Goal: Information Seeking & Learning: Compare options

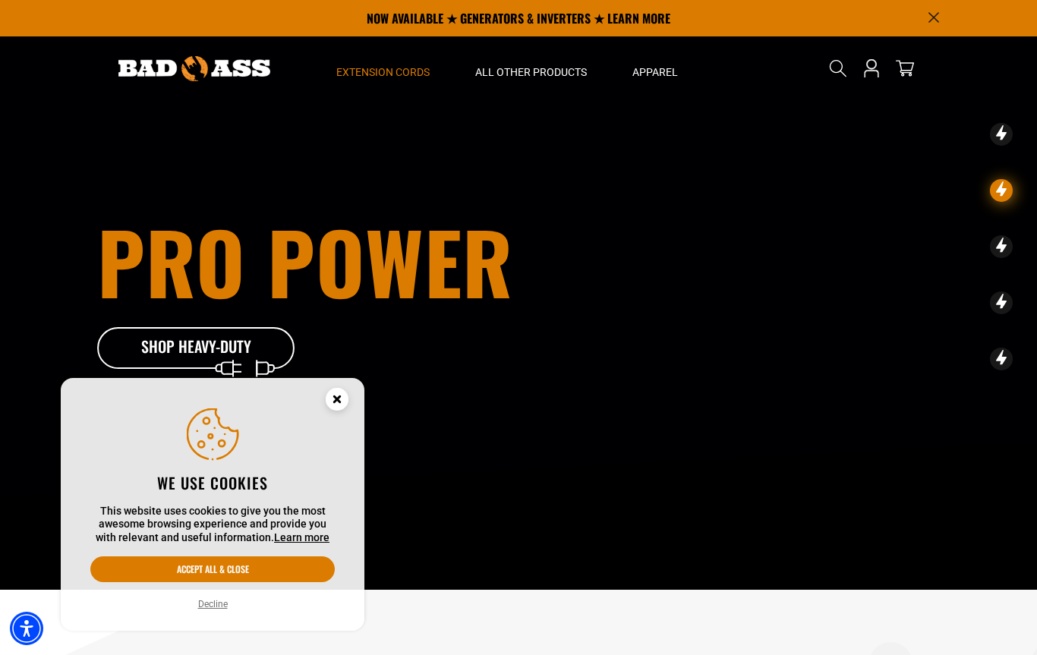
click at [398, 71] on span "Extension Cords" at bounding box center [382, 72] width 93 height 14
click at [386, 80] on summary "Extension Cords" at bounding box center [382, 68] width 139 height 64
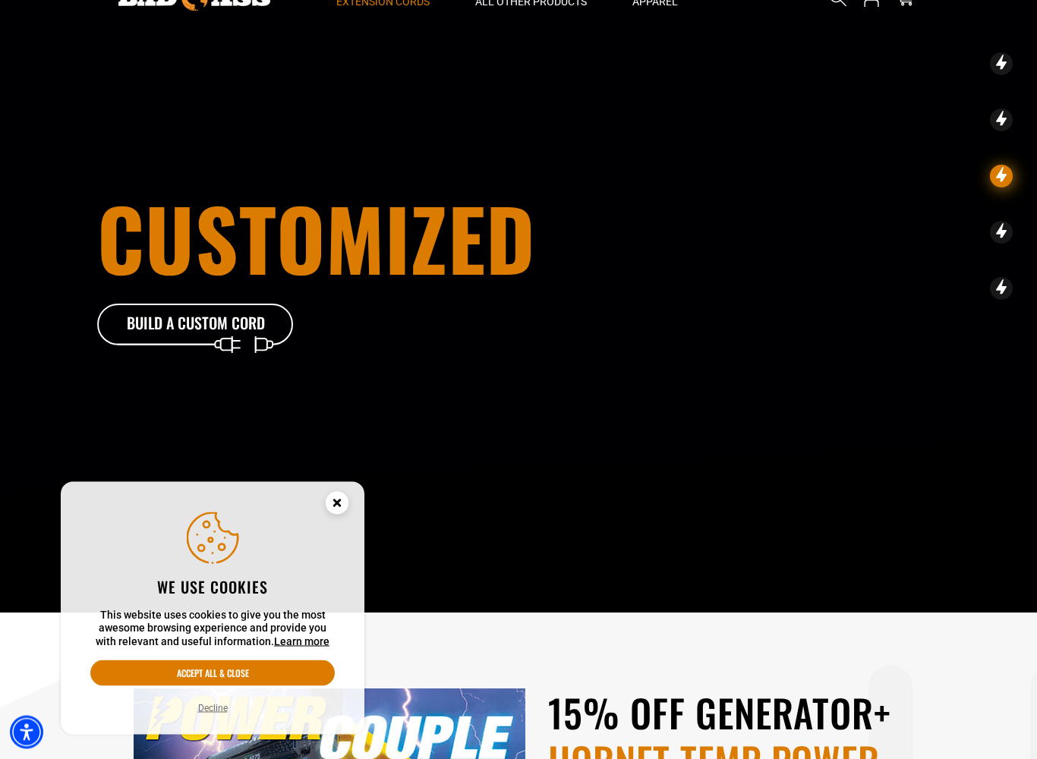
scroll to position [71, 0]
click at [307, 654] on button "Accept all & close" at bounding box center [212, 673] width 244 height 26
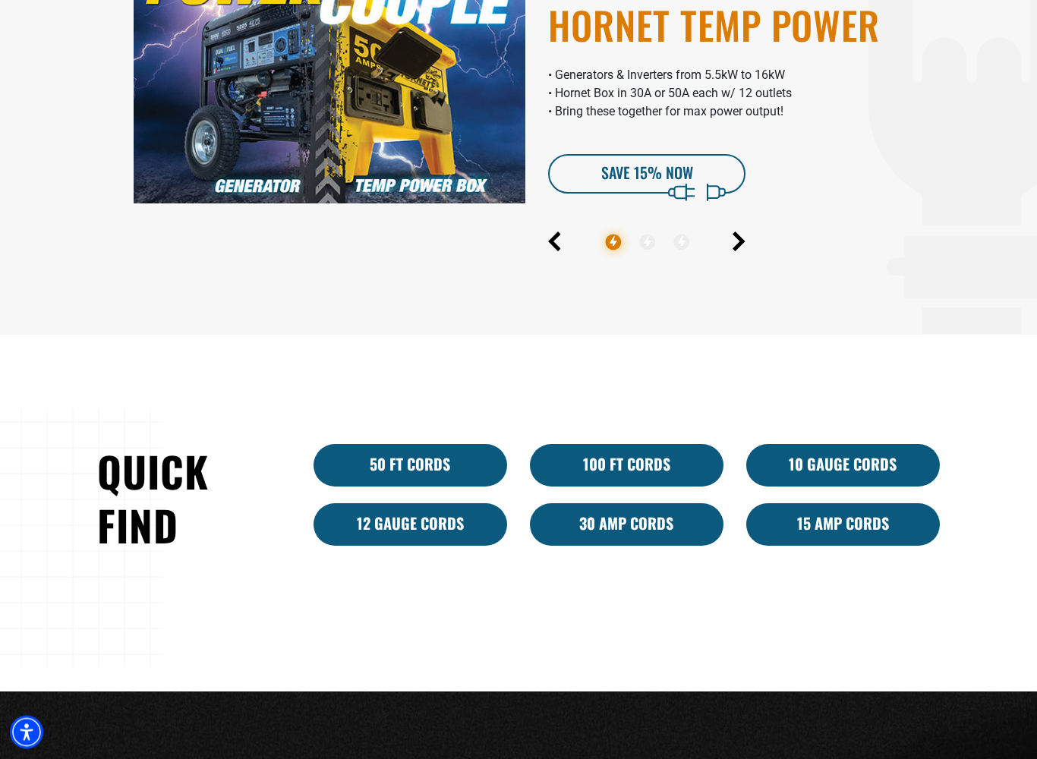
scroll to position [806, 0]
click at [845, 470] on link "10 Gauge Cords" at bounding box center [843, 465] width 194 height 42
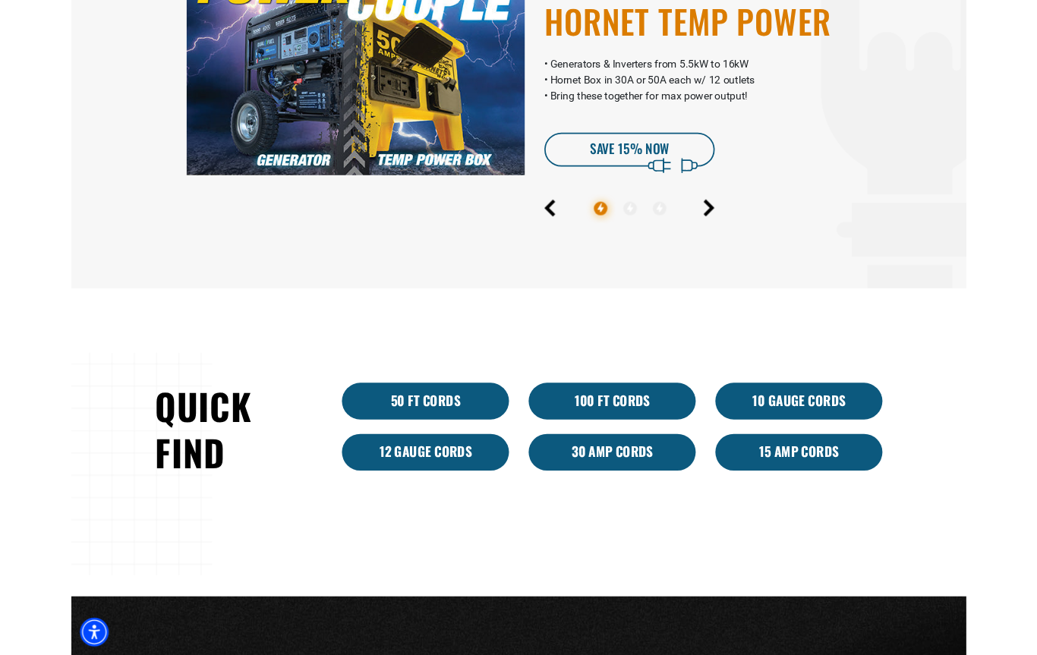
scroll to position [848, 0]
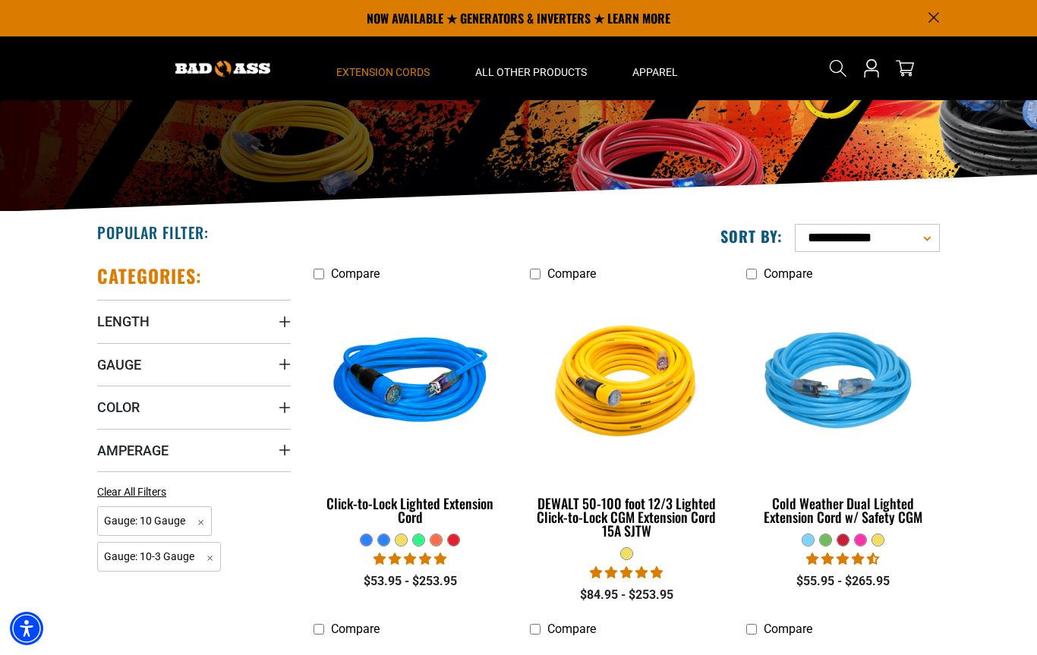
scroll to position [172, 0]
click at [128, 368] on span "Gauge" at bounding box center [119, 365] width 44 height 17
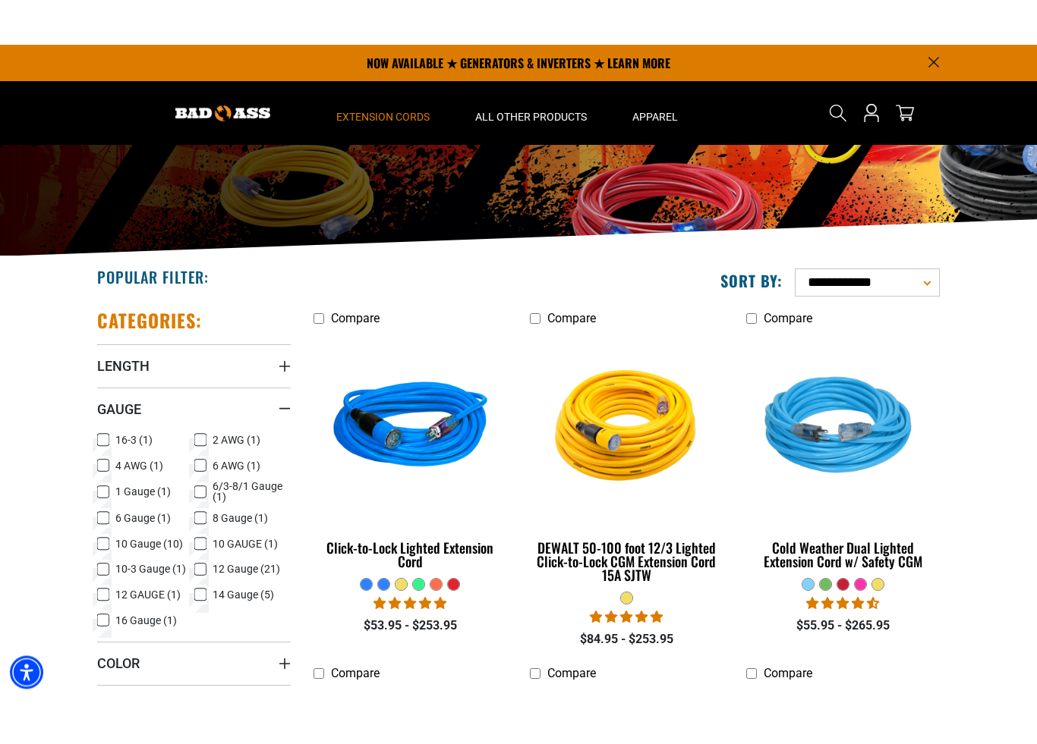
scroll to position [173, 0]
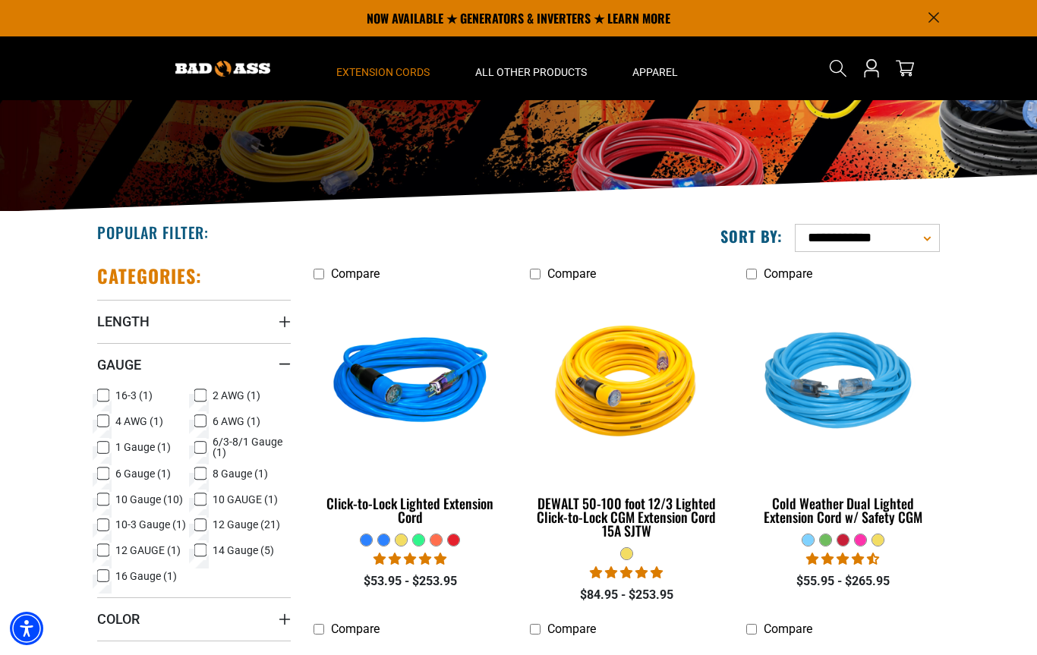
click at [204, 496] on icon at bounding box center [200, 499] width 12 height 20
click at [111, 318] on span "Length" at bounding box center [123, 321] width 52 height 17
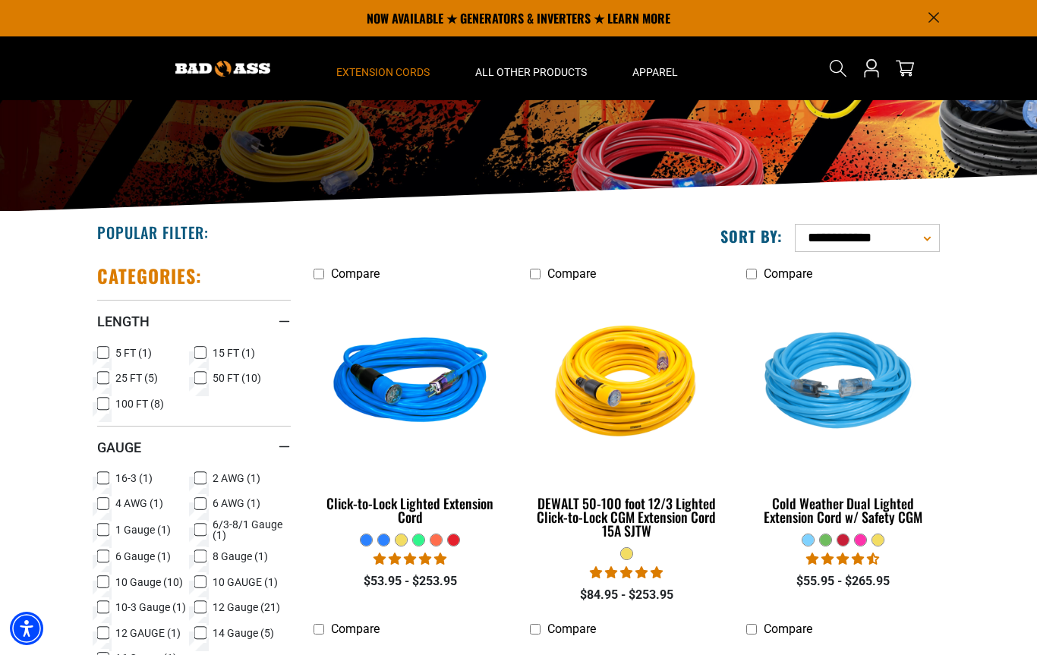
click at [200, 351] on icon at bounding box center [200, 353] width 12 height 20
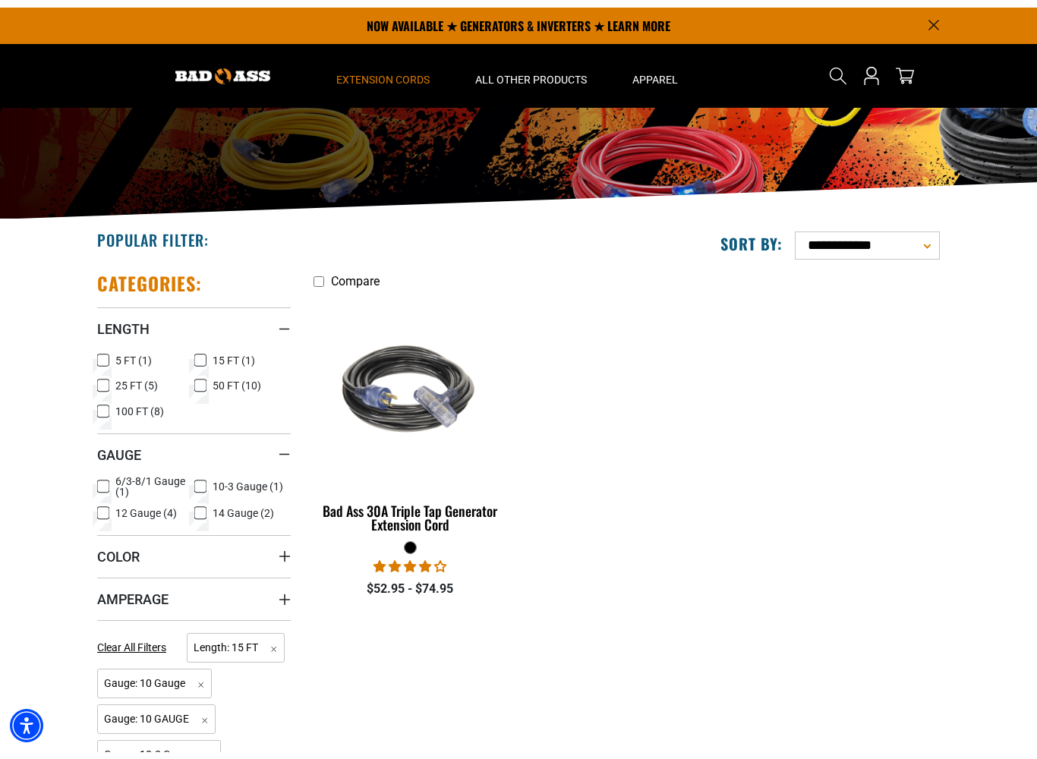
scroll to position [167, 0]
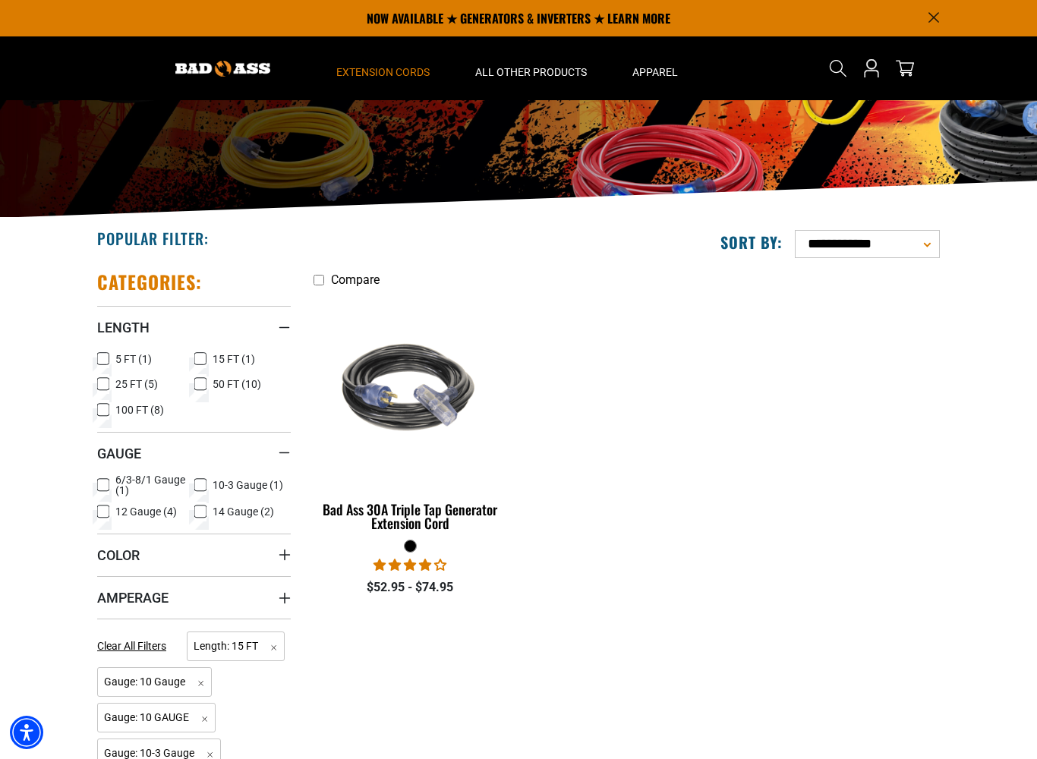
click at [98, 357] on icon at bounding box center [103, 359] width 12 height 20
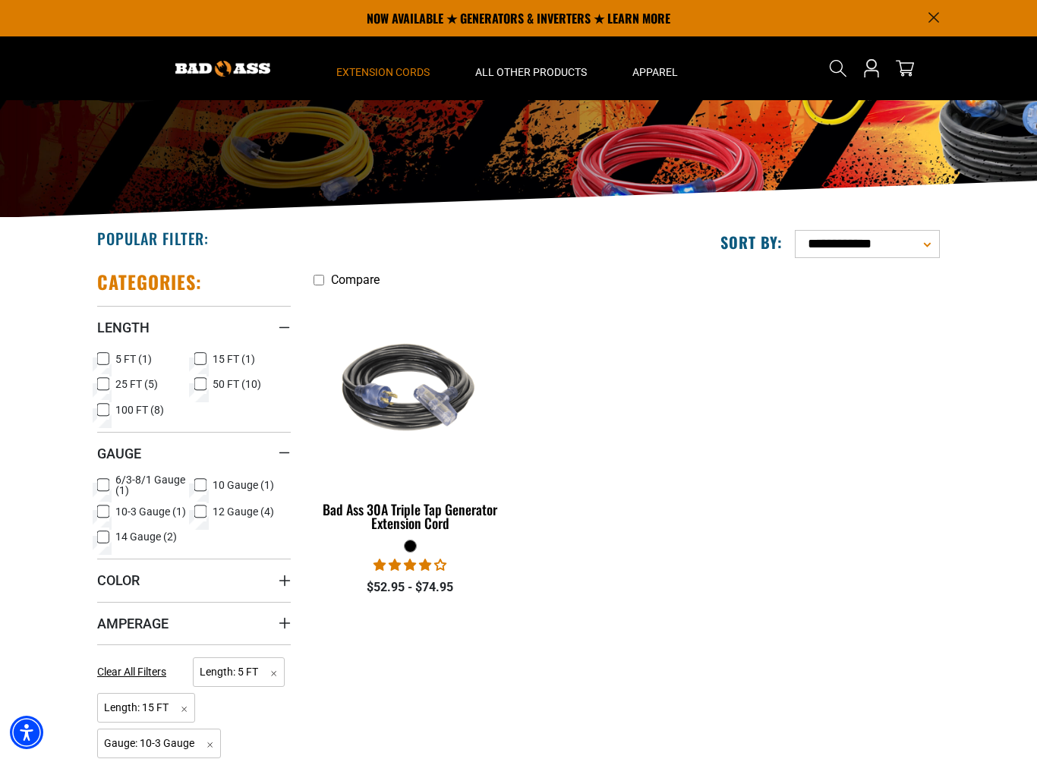
click at [201, 351] on icon at bounding box center [200, 359] width 12 height 20
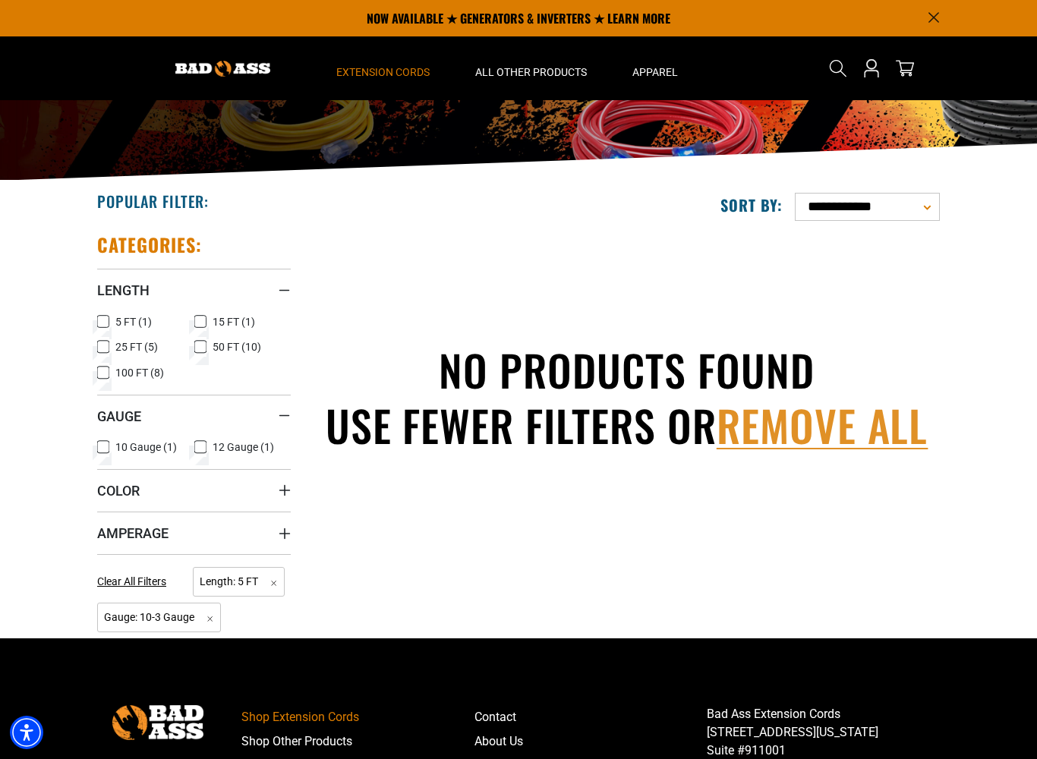
scroll to position [203, 0]
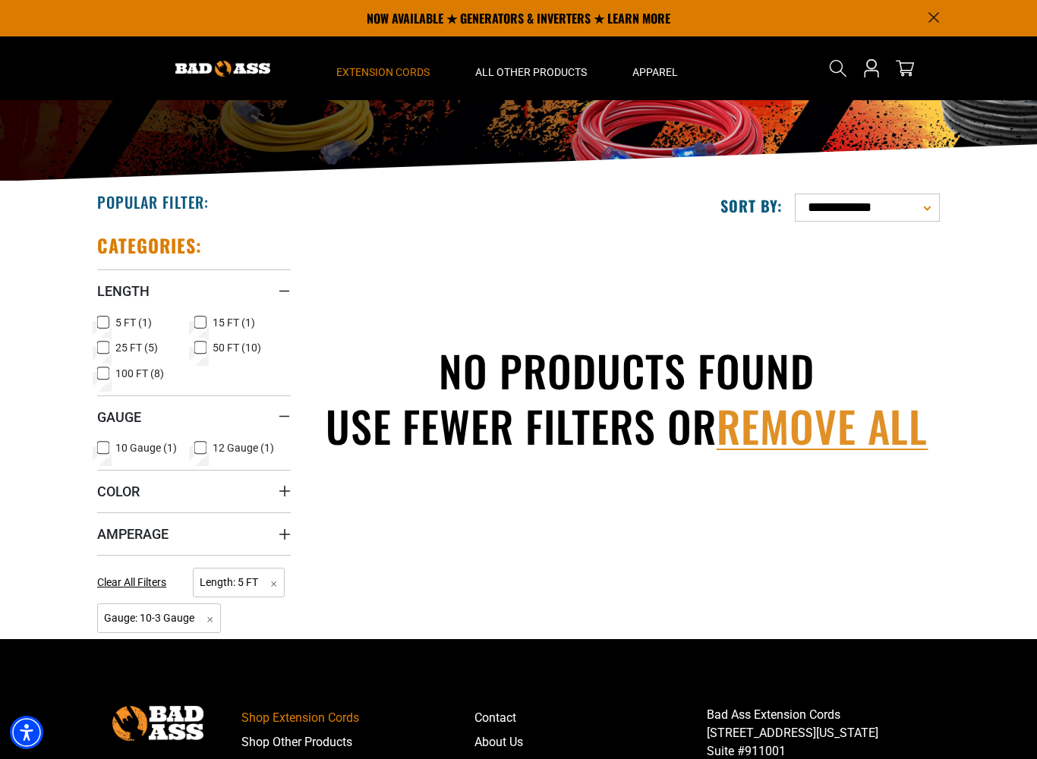
click at [107, 347] on icon at bounding box center [103, 348] width 12 height 20
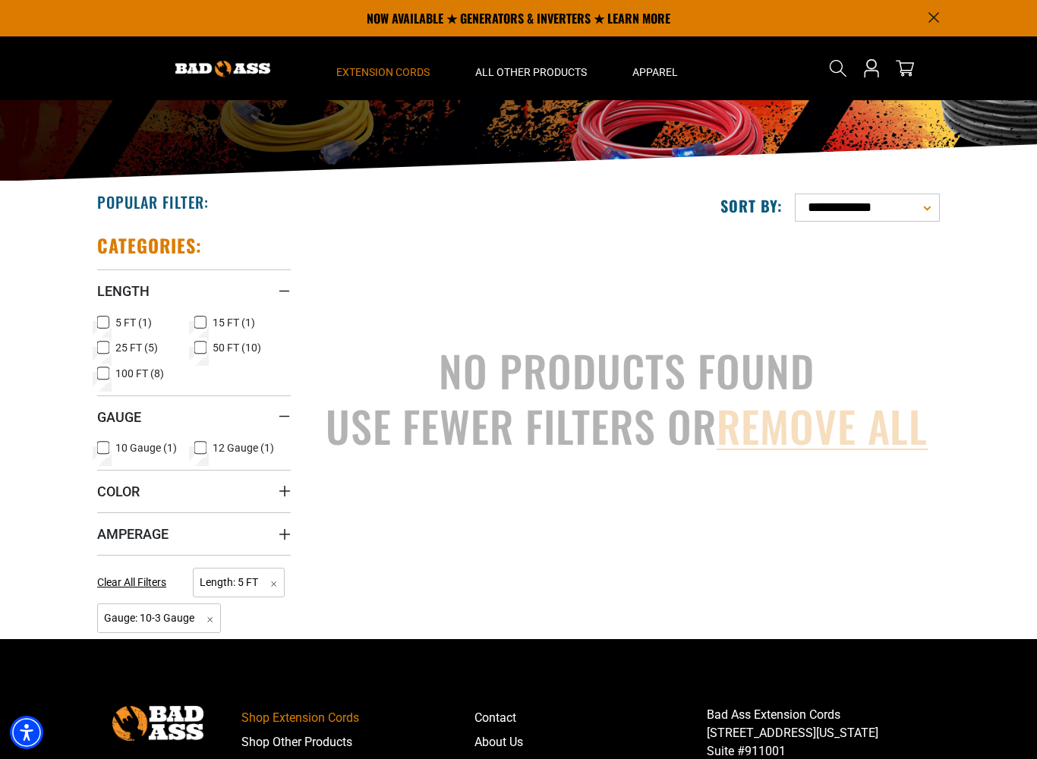
click at [107, 319] on icon at bounding box center [103, 323] width 9 height 8
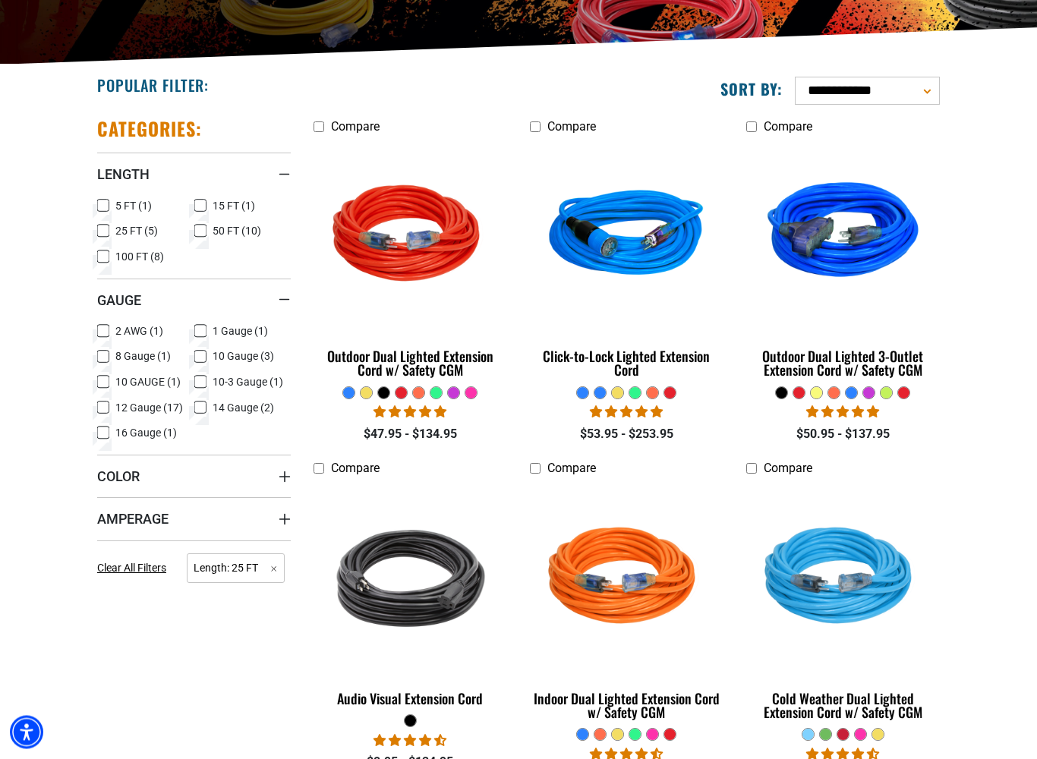
scroll to position [320, 0]
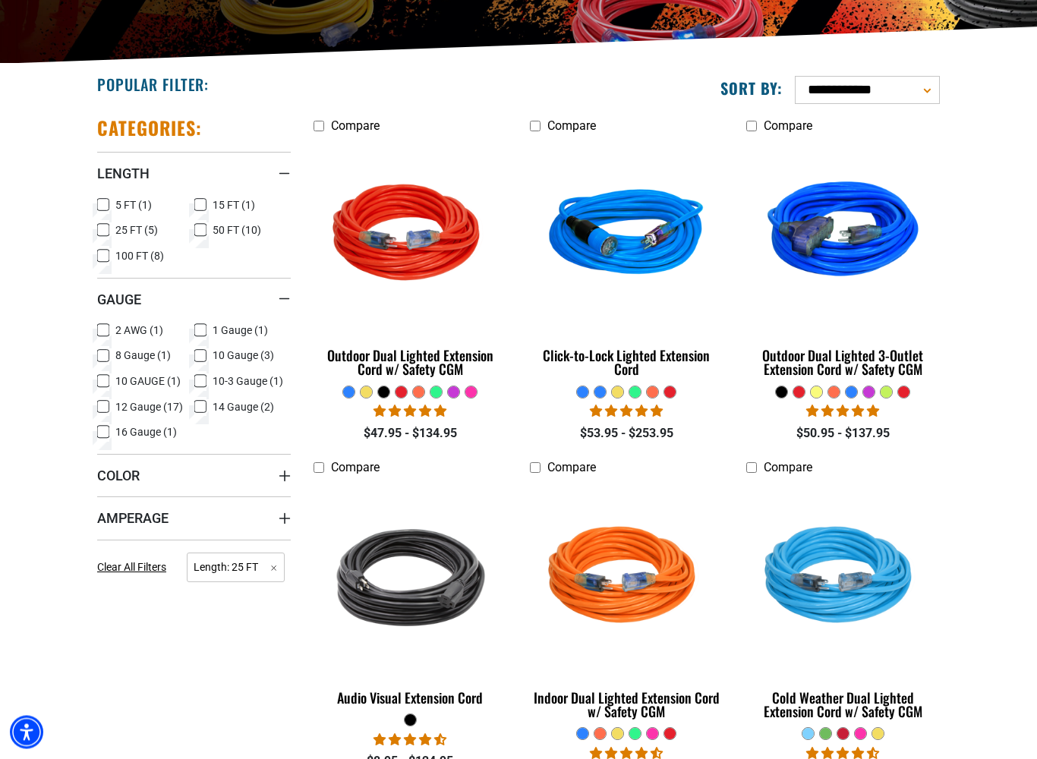
click at [142, 511] on span "Amperage" at bounding box center [132, 518] width 71 height 17
click at [207, 548] on label "30 (3) 30 (3 products)" at bounding box center [242, 550] width 97 height 20
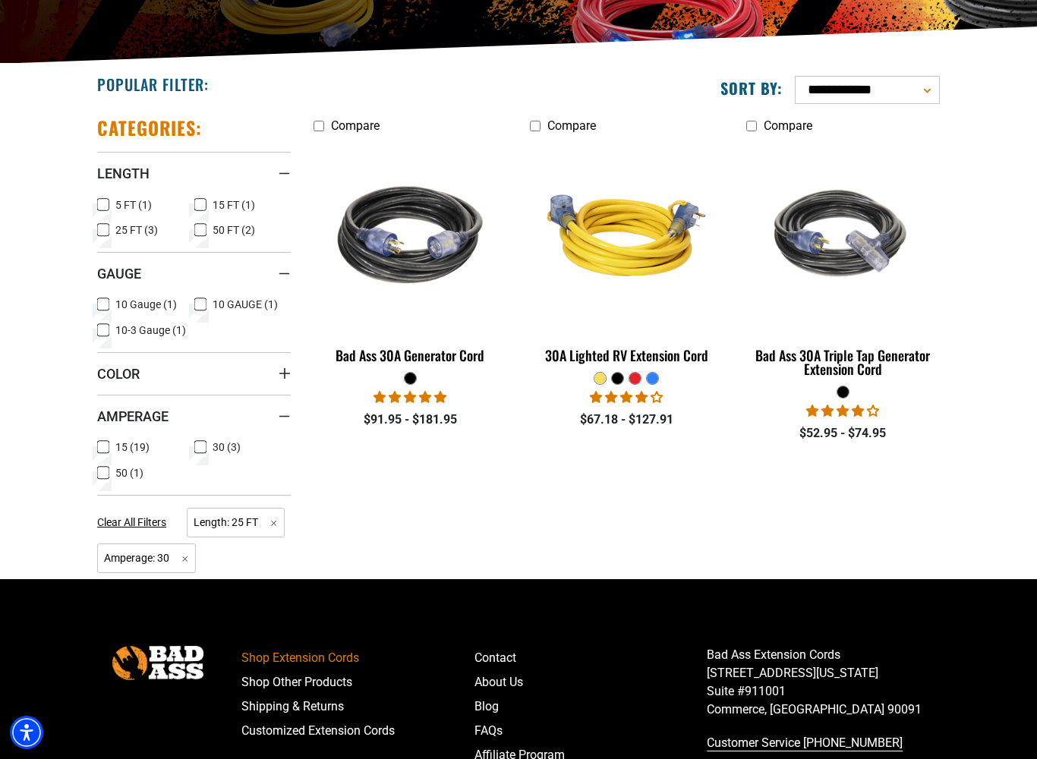
click at [425, 264] on img at bounding box center [410, 235] width 191 height 175
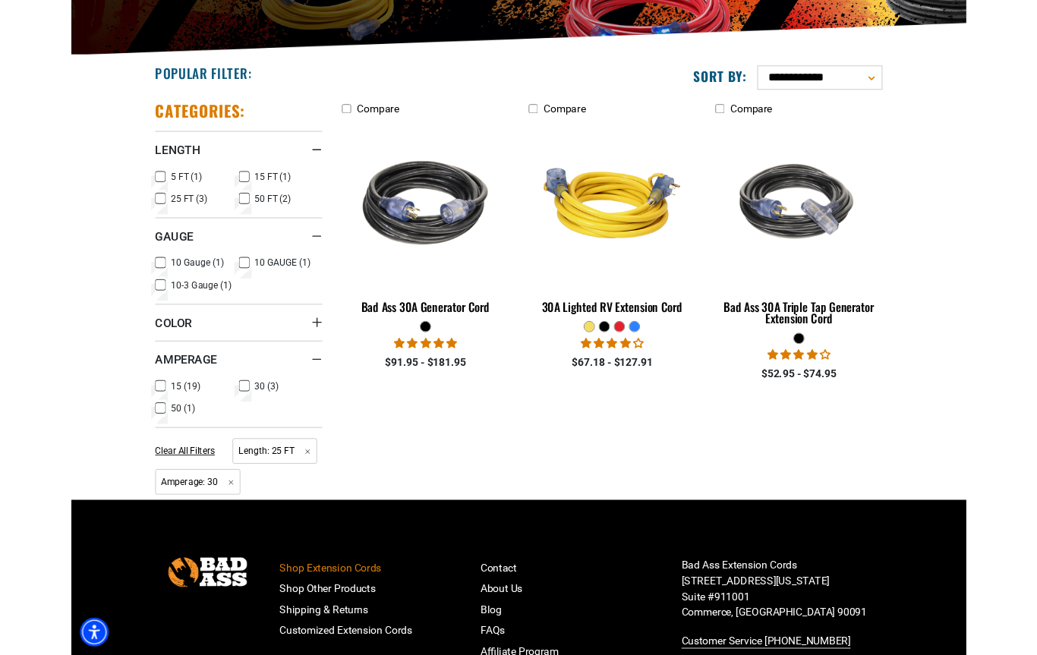
scroll to position [364, 0]
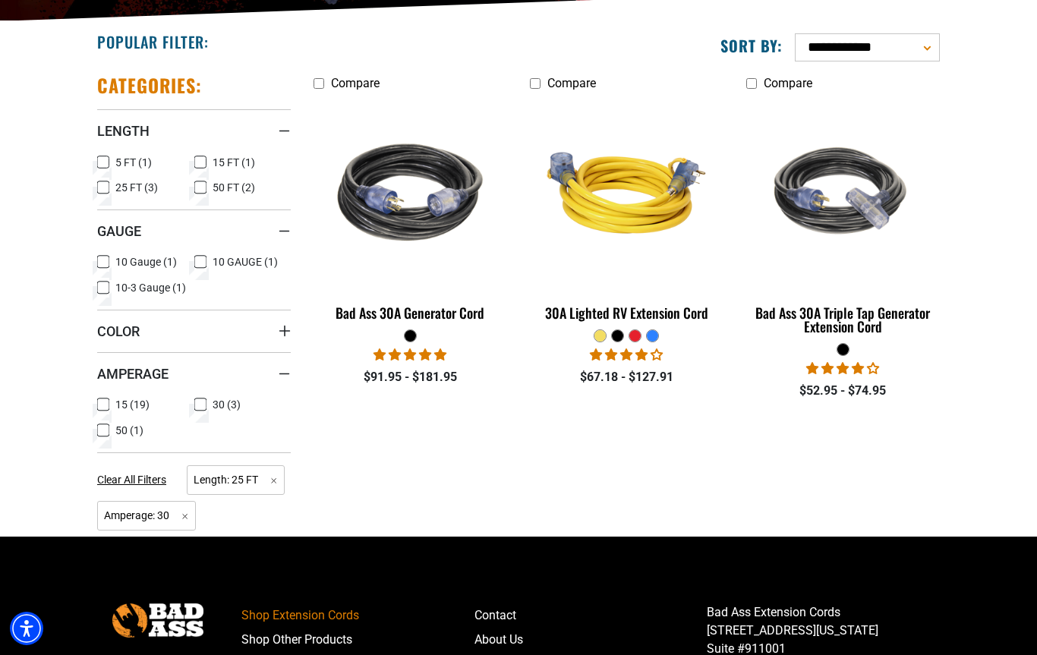
click at [670, 198] on img at bounding box center [625, 192] width 191 height 175
click at [839, 206] on img at bounding box center [842, 192] width 191 height 175
